Goal: Transaction & Acquisition: Subscribe to service/newsletter

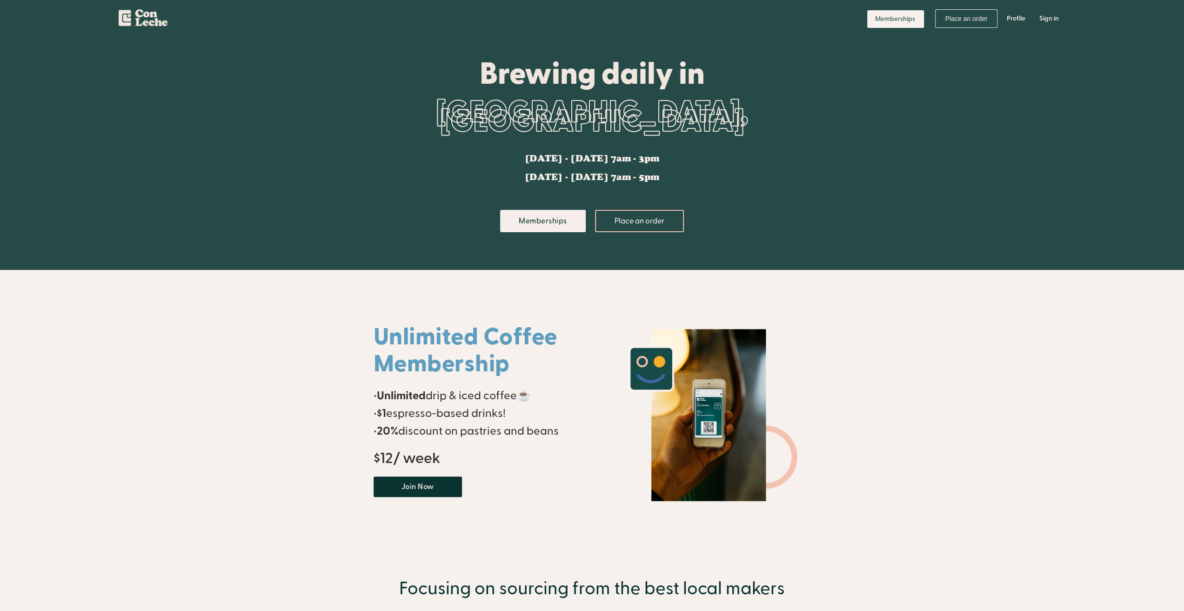
click at [924, 20] on nav "Memberships Place an order Profile Sign in" at bounding box center [963, 18] width 205 height 37
click at [920, 20] on link "Memberships" at bounding box center [895, 19] width 57 height 18
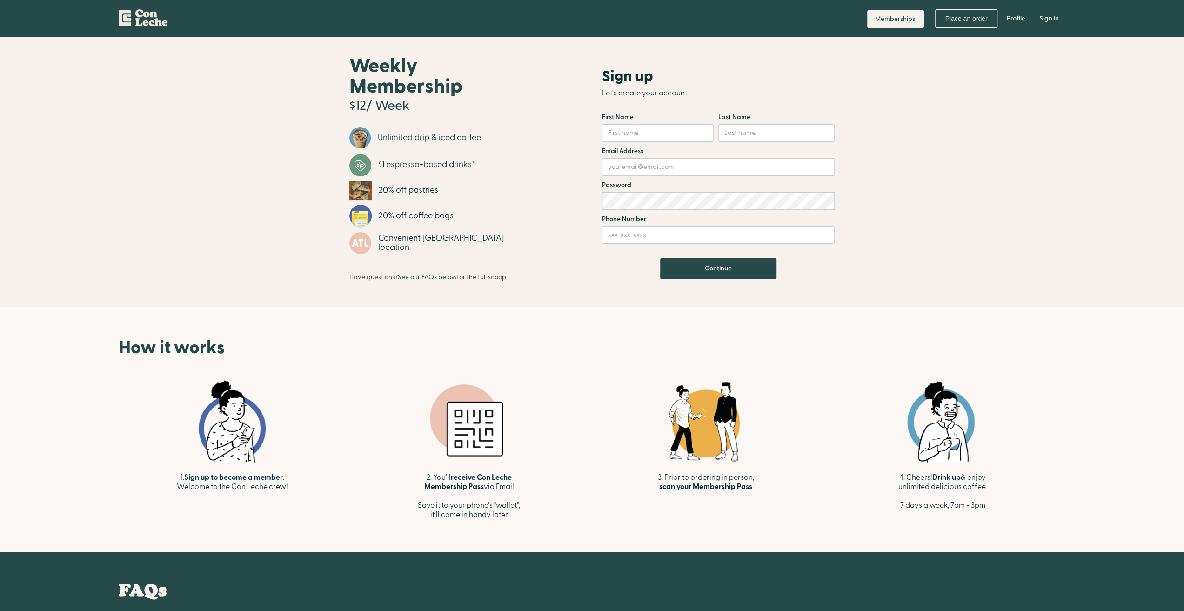
click at [150, 19] on img "home" at bounding box center [143, 16] width 49 height 20
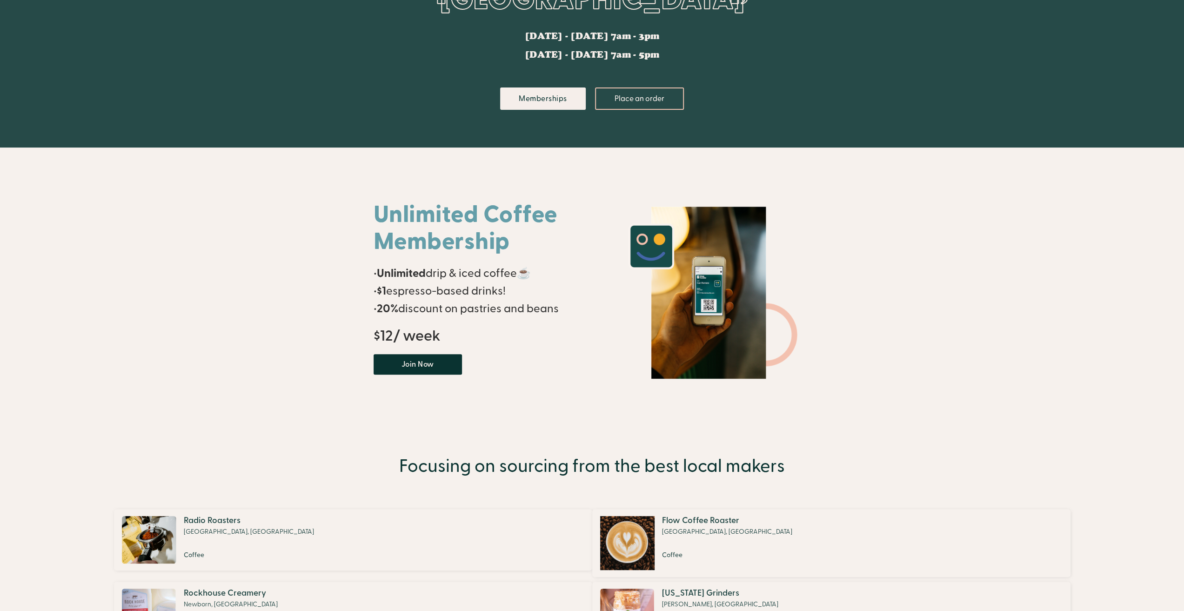
scroll to position [509, 0]
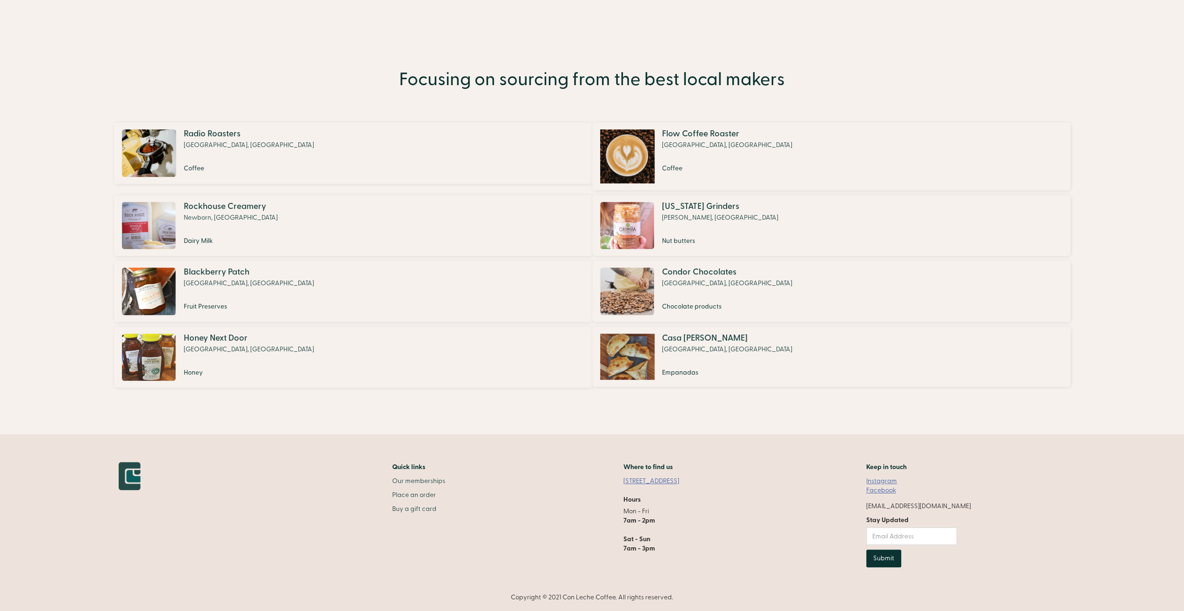
drag, startPoint x: 288, startPoint y: 359, endPoint x: 318, endPoint y: 435, distance: 81.9
drag, startPoint x: 169, startPoint y: 457, endPoint x: 190, endPoint y: 425, distance: 37.7
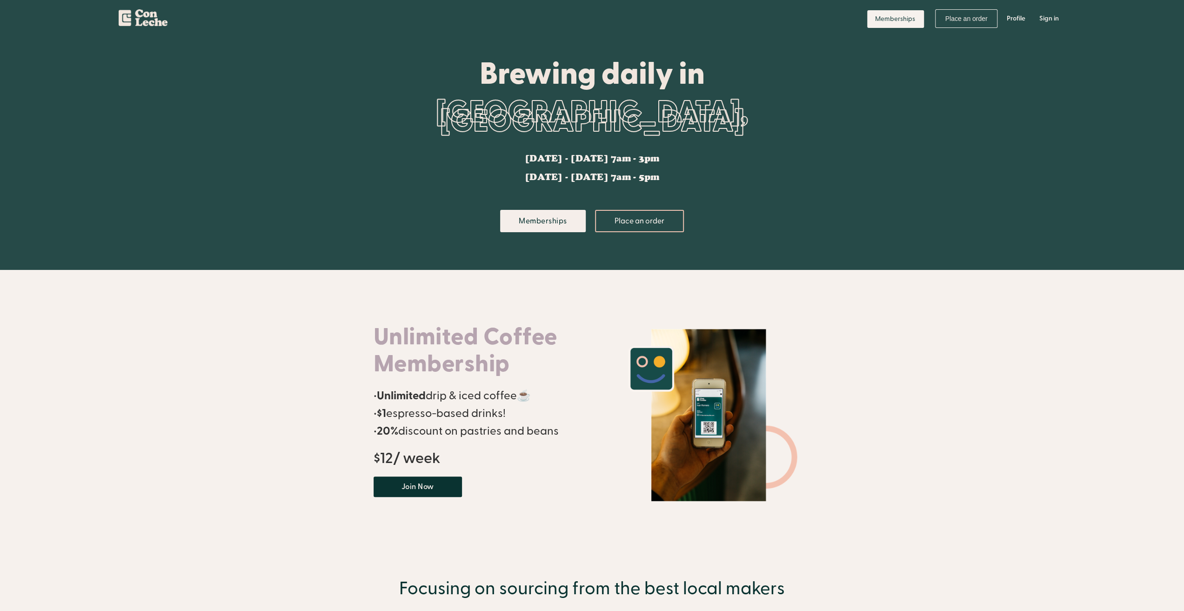
drag, startPoint x: 194, startPoint y: 427, endPoint x: 243, endPoint y: 106, distance: 324.8
